Goal: Check status: Check status

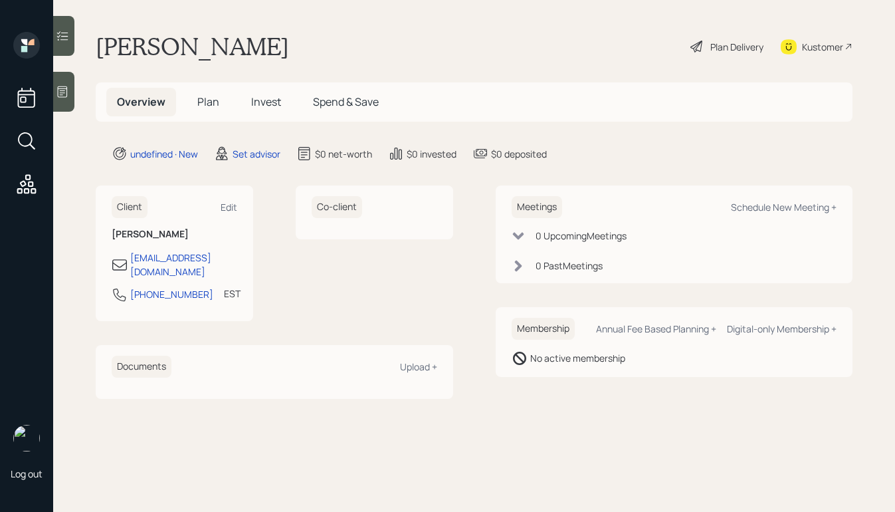
click at [53, 98] on div at bounding box center [63, 92] width 21 height 40
